Goal: Information Seeking & Learning: Learn about a topic

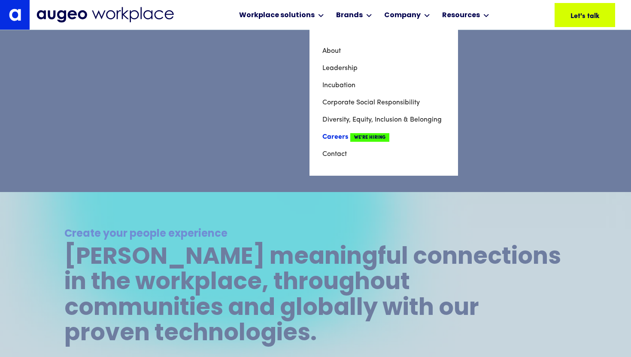
click at [362, 135] on span "We're Hiring" at bounding box center [369, 137] width 39 height 9
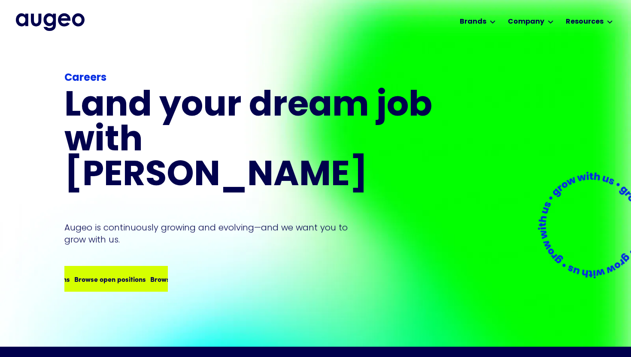
click at [138, 274] on div "Browse open positions Browse open positions Browse open positions Browse open p…" at bounding box center [101, 279] width 304 height 10
